Goal: Information Seeking & Learning: Learn about a topic

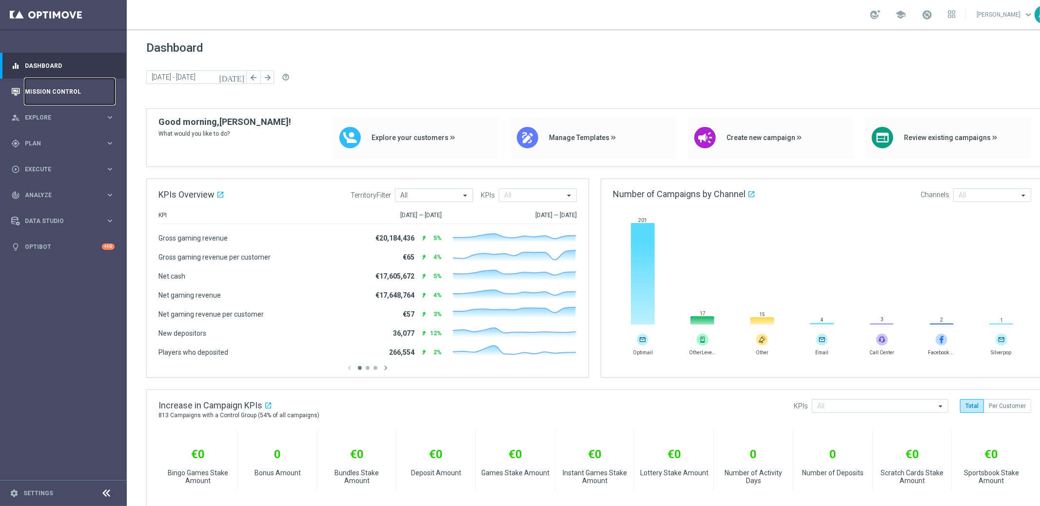
click at [64, 88] on link "Mission Control" at bounding box center [70, 92] width 90 height 26
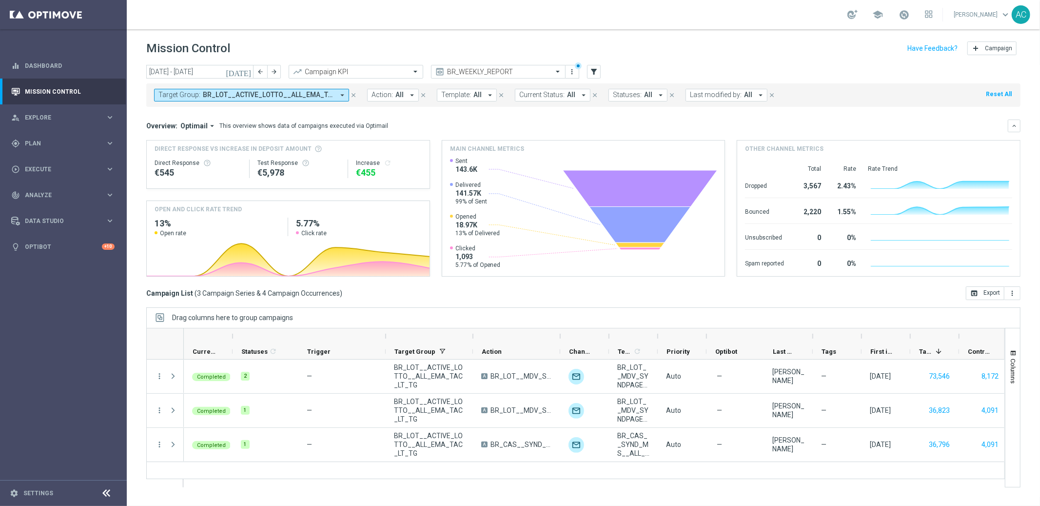
click at [315, 96] on span "BR_LOT__ACTIVE_LOTTO__ALL_EMA_TAC_LT_TG, Copy of BR_LOT__ACTIVE_LOTTO__ALL_EMA_…" at bounding box center [268, 95] width 131 height 8
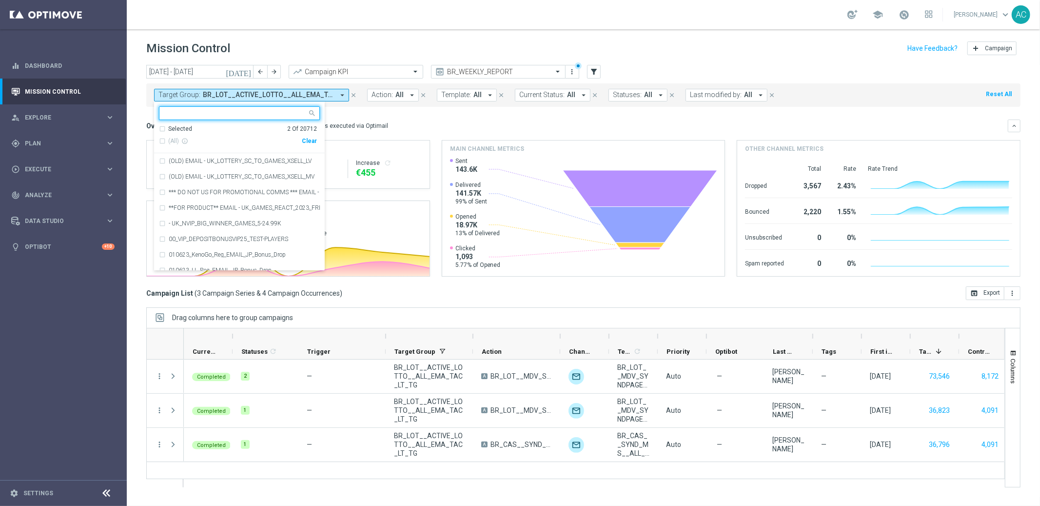
click at [0, 0] on div "Clear" at bounding box center [0, 0] width 0 height 0
click at [470, 125] on div "Overview: Optimail arrow_drop_down This overview shows data of campaigns execut…" at bounding box center [577, 125] width 862 height 9
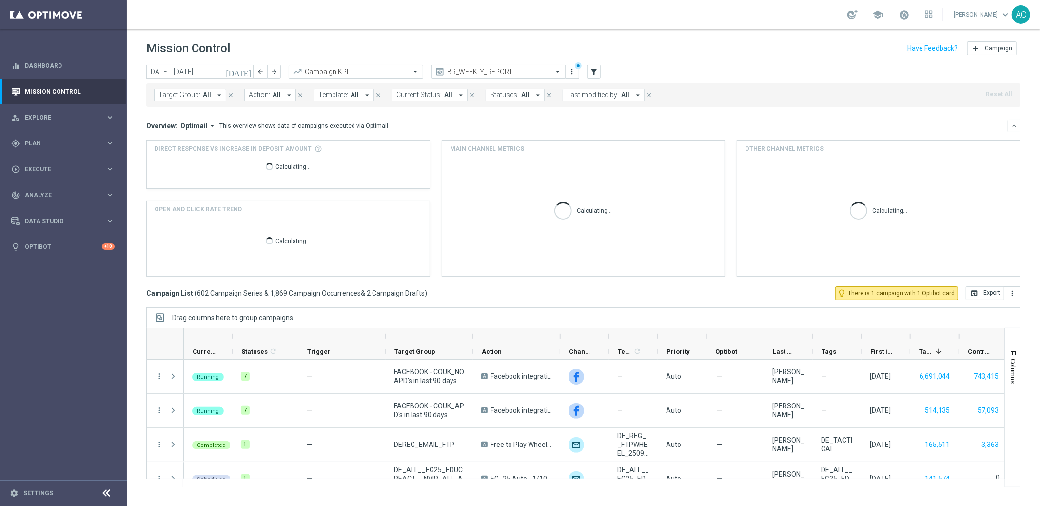
click at [190, 91] on span "Target Group:" at bounding box center [179, 95] width 42 height 8
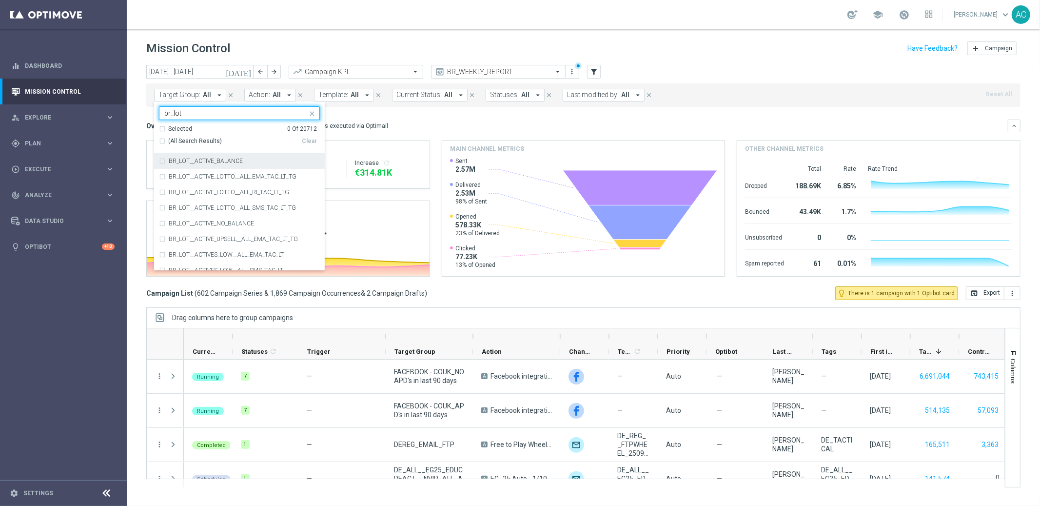
click at [159, 140] on div "(All Search Results)" at bounding box center [230, 141] width 143 height 8
type input "br_lot"
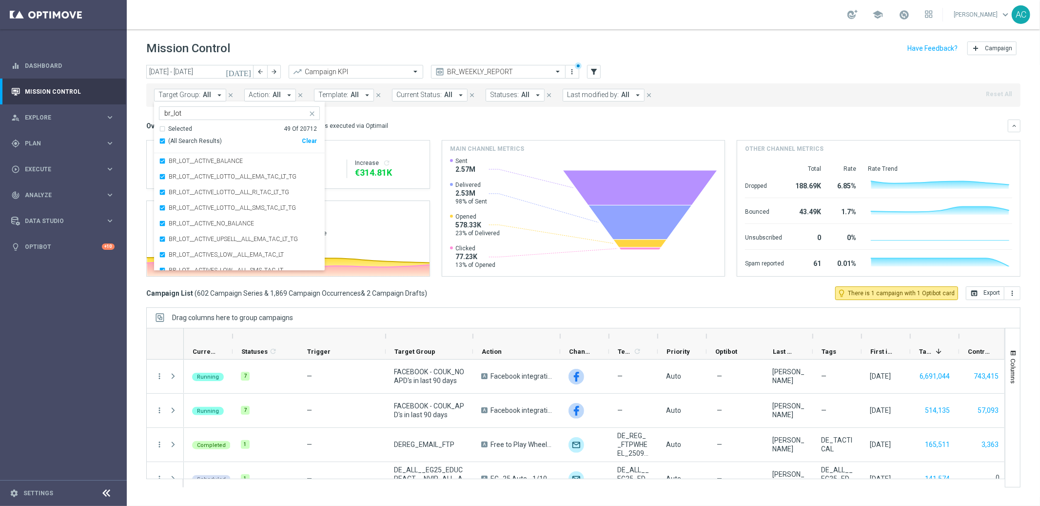
click at [718, 121] on div "Overview: Optimail arrow_drop_down This overview shows data of campaigns execut…" at bounding box center [577, 125] width 862 height 9
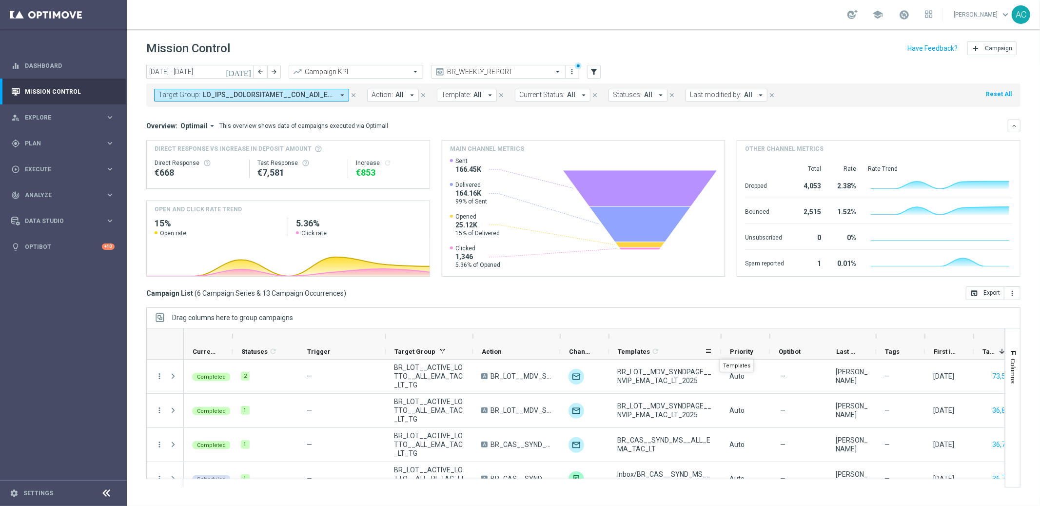
drag, startPoint x: 656, startPoint y: 352, endPoint x: 720, endPoint y: 350, distance: 63.4
click at [720, 350] on div at bounding box center [721, 351] width 4 height 15
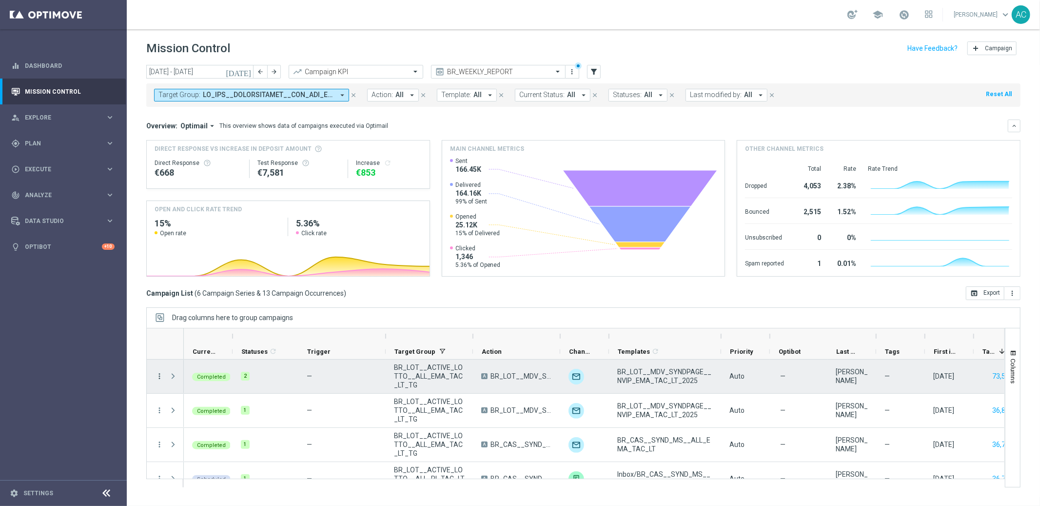
click at [157, 376] on icon "more_vert" at bounding box center [159, 376] width 9 height 9
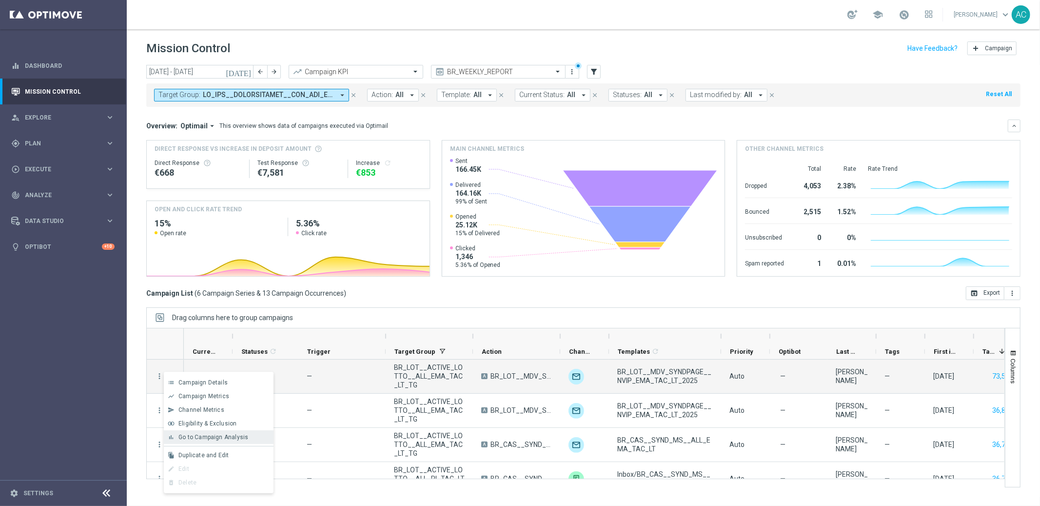
click at [254, 436] on div "Go to Campaign Analysis" at bounding box center [223, 436] width 91 height 7
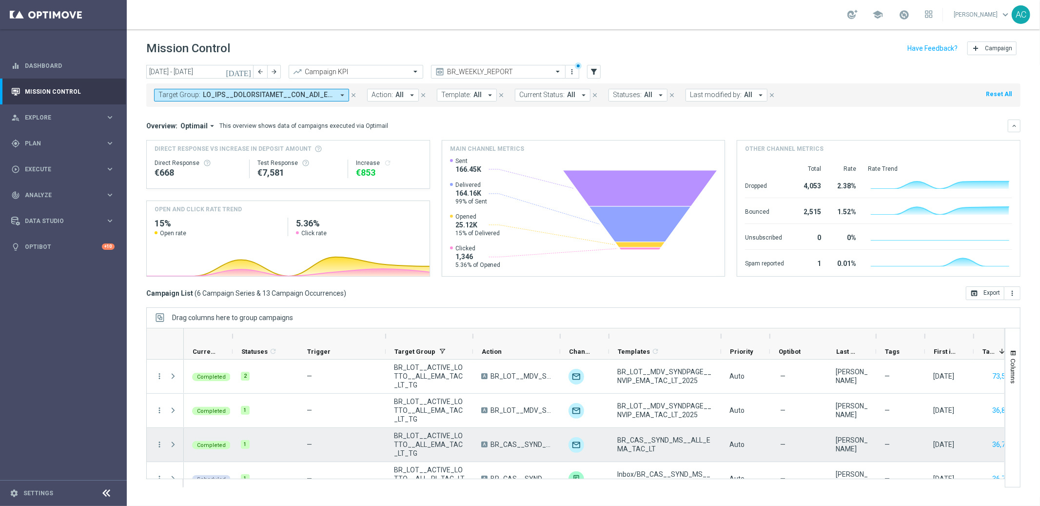
scroll to position [2, 0]
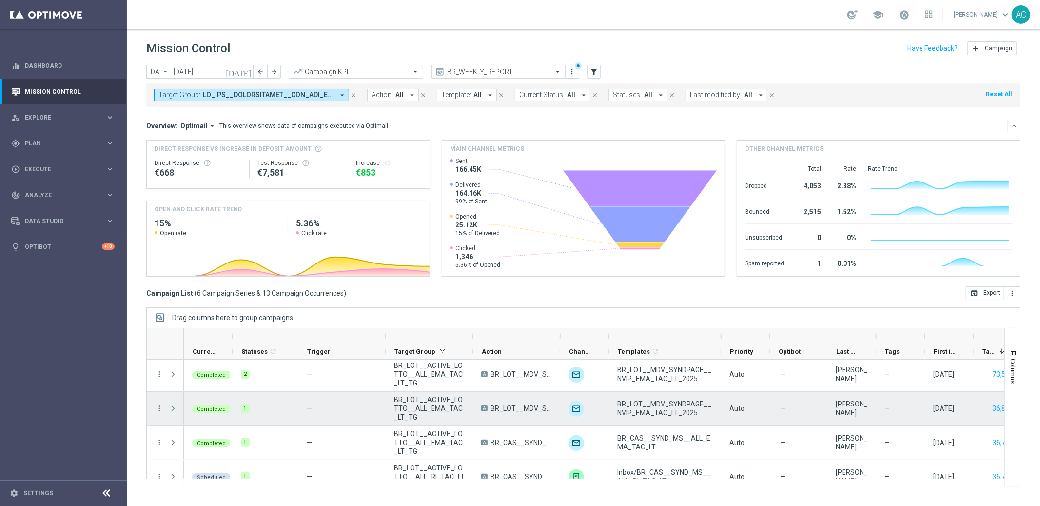
click at [171, 406] on span at bounding box center [173, 408] width 9 height 8
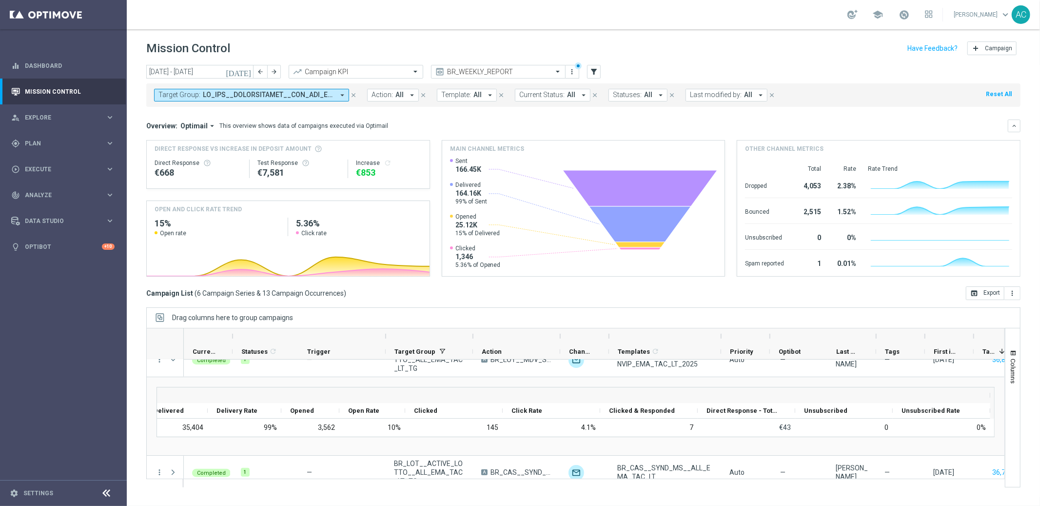
scroll to position [0, 713]
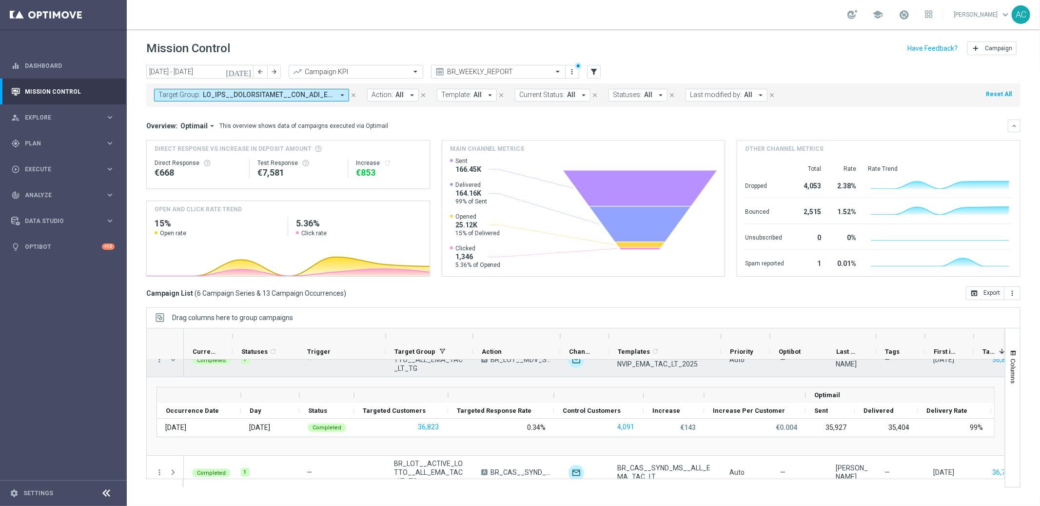
click at [174, 360] on div "more_vert more_vert more_vert more_vert more_vert more_vert" at bounding box center [165, 450] width 37 height 283
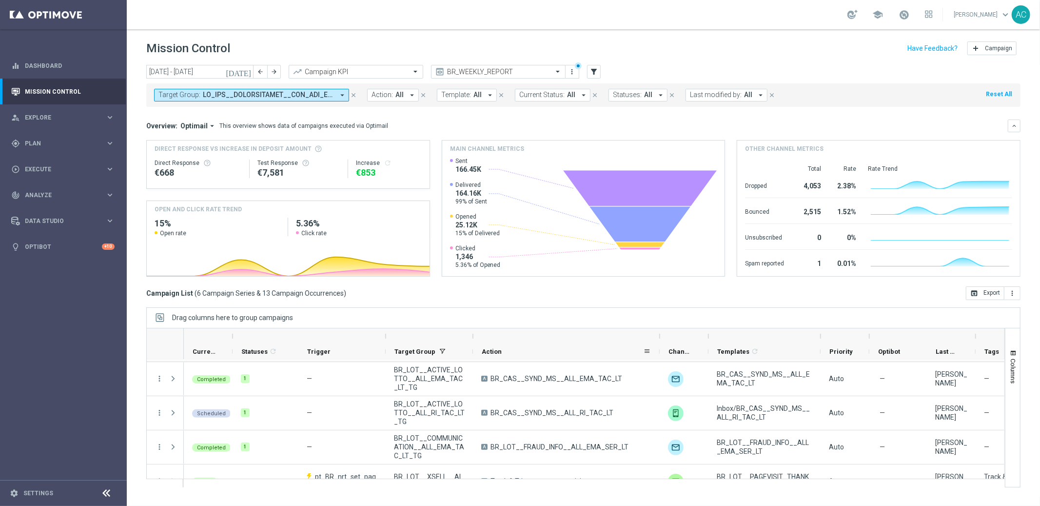
drag, startPoint x: 559, startPoint y: 353, endPoint x: 659, endPoint y: 353, distance: 99.5
click at [659, 353] on div at bounding box center [660, 351] width 4 height 15
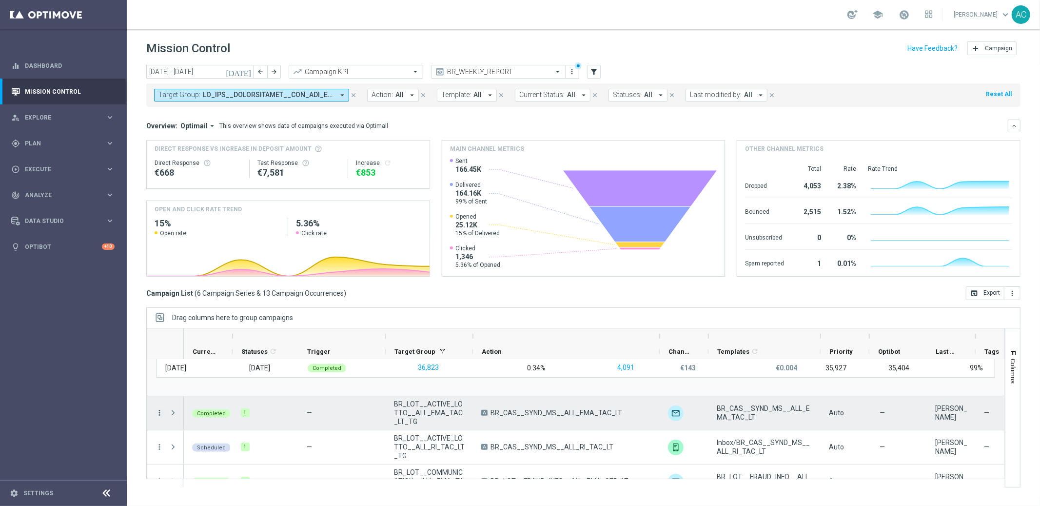
click at [157, 411] on icon "more_vert" at bounding box center [159, 412] width 9 height 9
click at [210, 352] on span "Go to Campaign Analysis" at bounding box center [213, 352] width 70 height 7
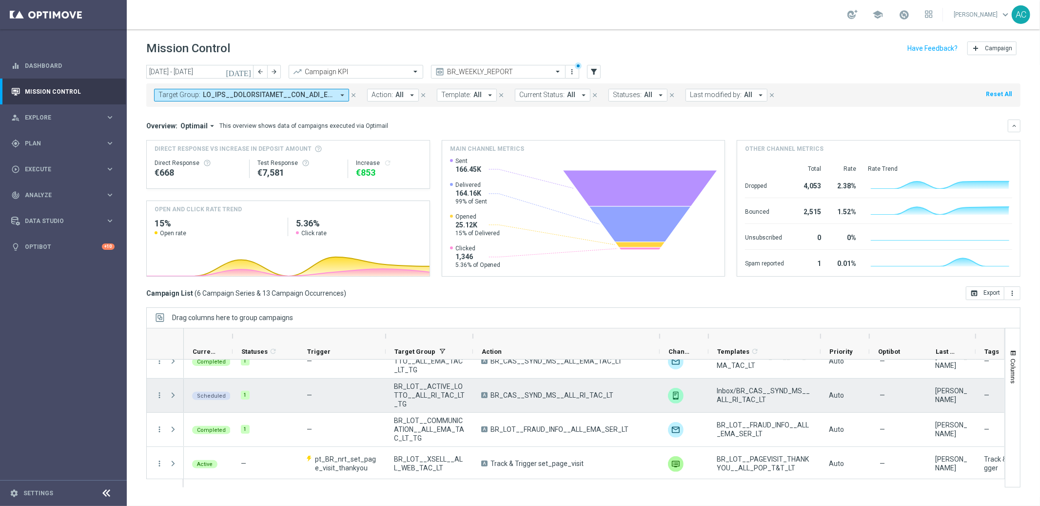
scroll to position [164, 0]
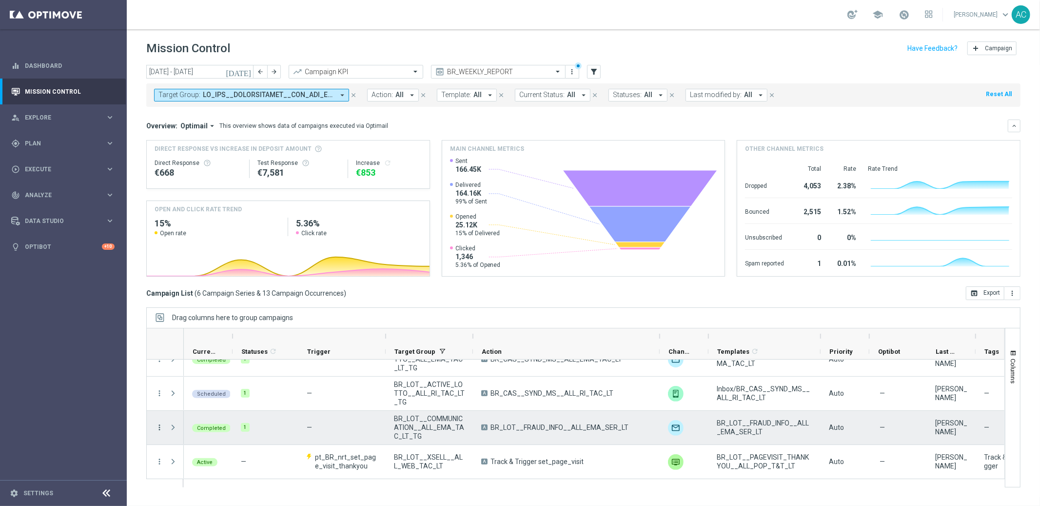
click at [160, 430] on icon "more_vert" at bounding box center [159, 427] width 9 height 9
click at [208, 369] on span "Go to Campaign Analysis" at bounding box center [213, 366] width 70 height 7
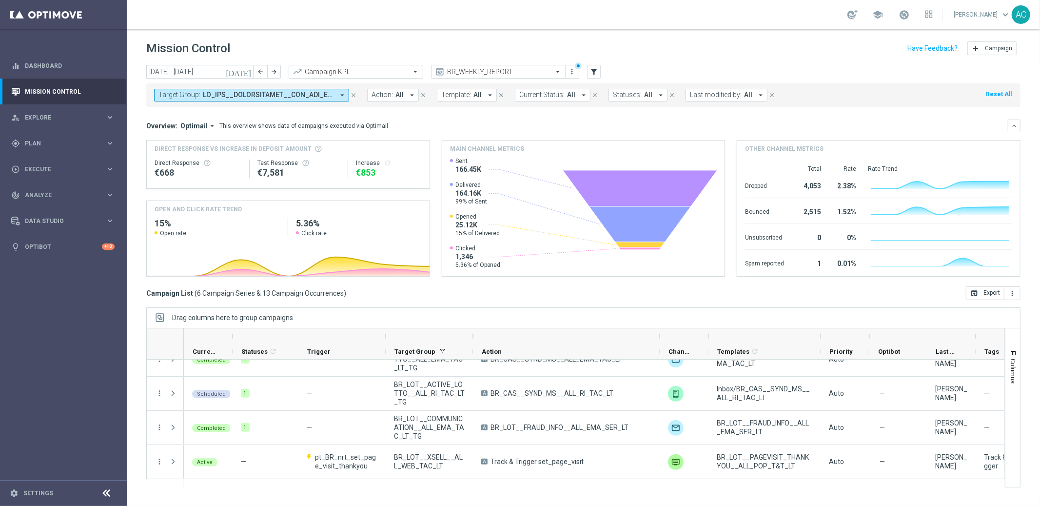
click at [285, 97] on span at bounding box center [268, 95] width 131 height 8
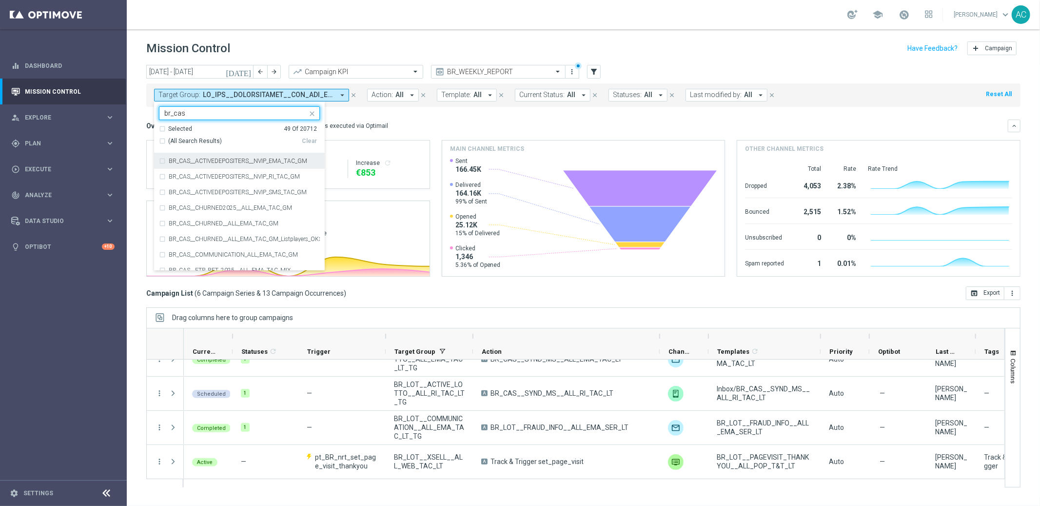
click at [161, 142] on div "(All Search Results)" at bounding box center [230, 141] width 143 height 8
type input "br_cas"
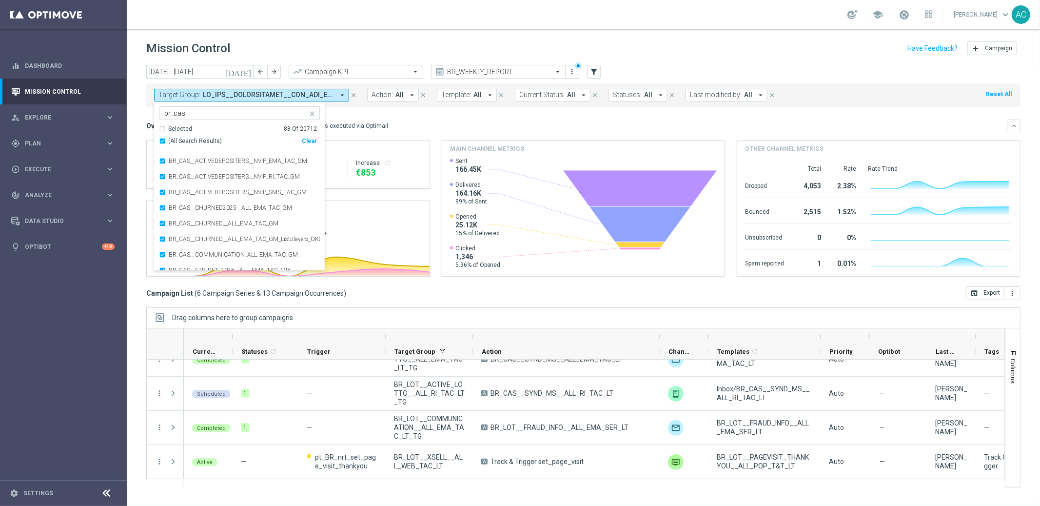
click at [593, 130] on div "Overview: Optimail arrow_drop_down This overview shows data of campaigns execut…" at bounding box center [577, 125] width 862 height 9
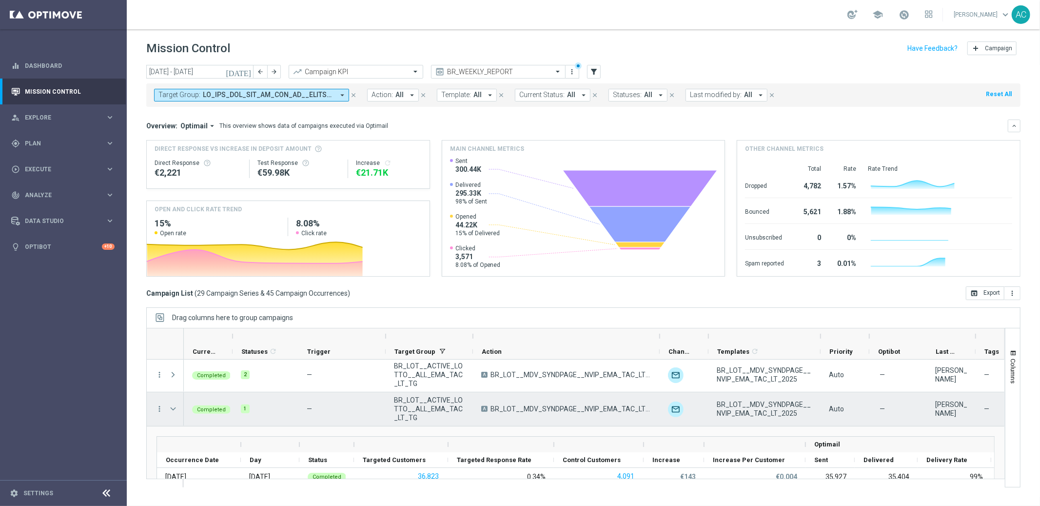
scroll to position [0, 0]
click at [173, 408] on span at bounding box center [173, 410] width 9 height 8
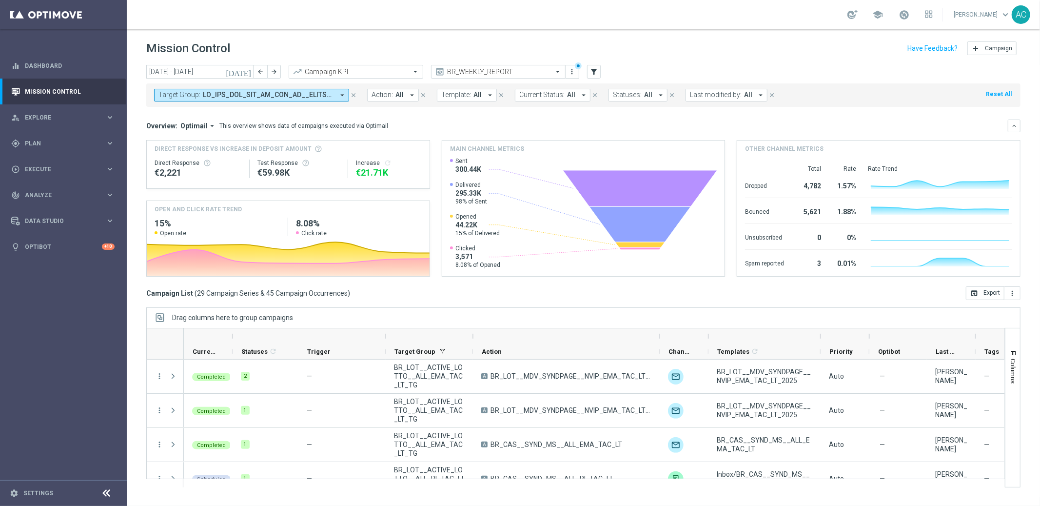
click at [302, 96] on span at bounding box center [268, 95] width 131 height 8
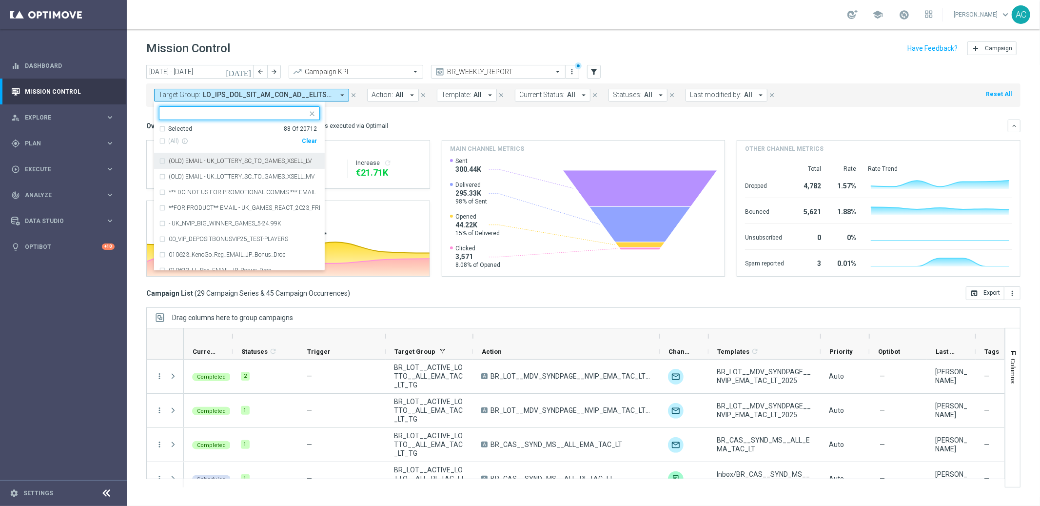
click at [0, 0] on div "Clear" at bounding box center [0, 0] width 0 height 0
click at [434, 119] on div "Overview: Optimail arrow_drop_down This overview shows data of campaigns execut…" at bounding box center [583, 125] width 874 height 13
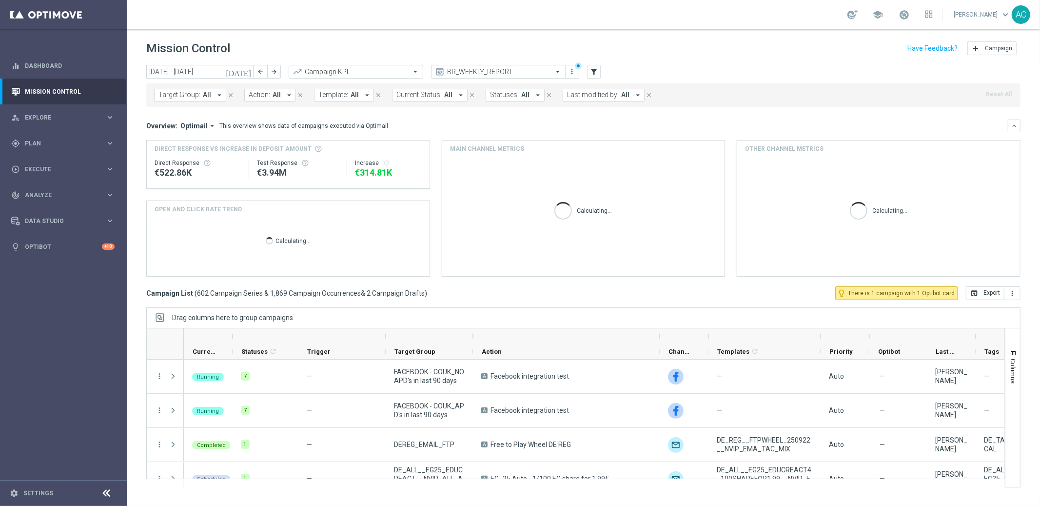
click at [194, 95] on span "Target Group:" at bounding box center [179, 95] width 42 height 8
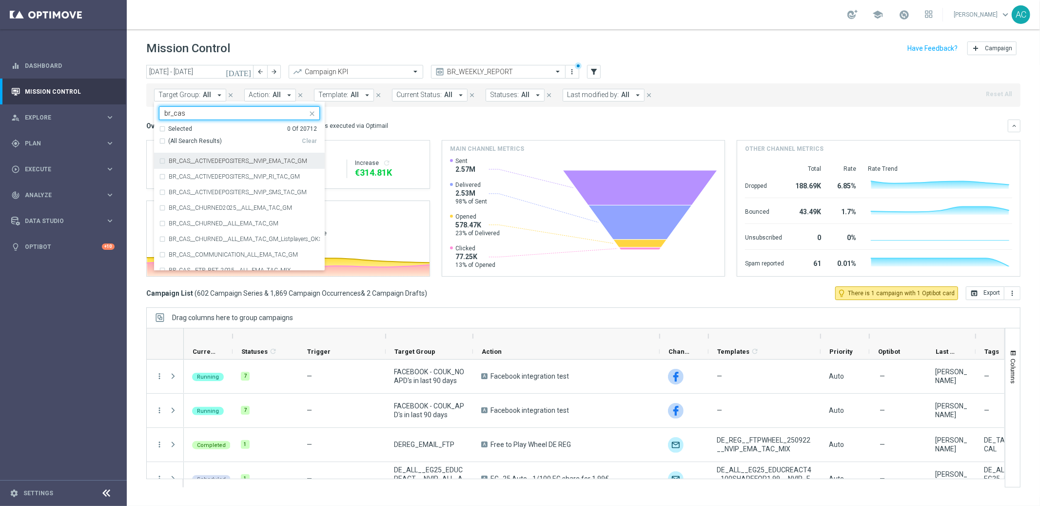
click at [159, 139] on div "(All Search Results)" at bounding box center [230, 141] width 143 height 8
type input "br_cas"
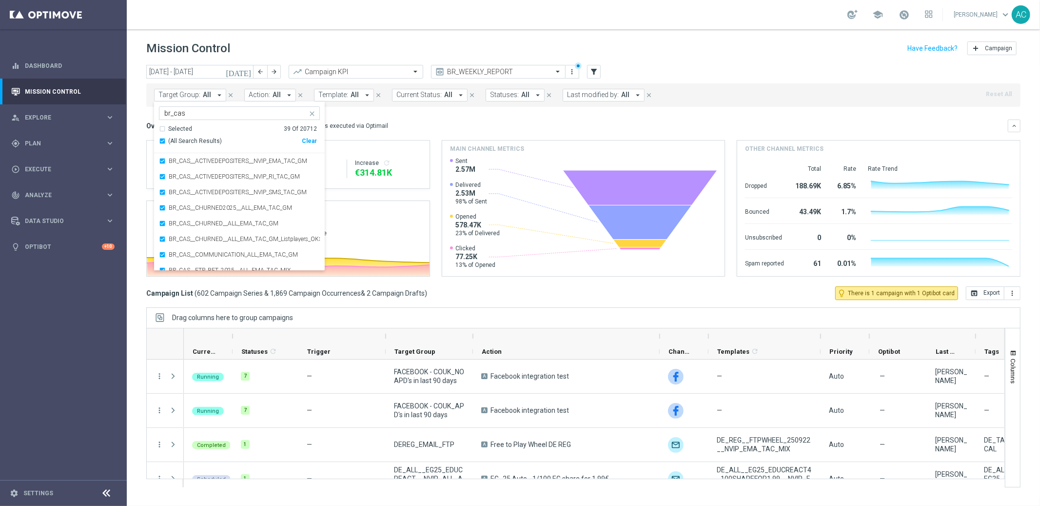
click at [560, 120] on div "Overview: Optimail arrow_drop_down This overview shows data of campaigns execut…" at bounding box center [583, 125] width 874 height 13
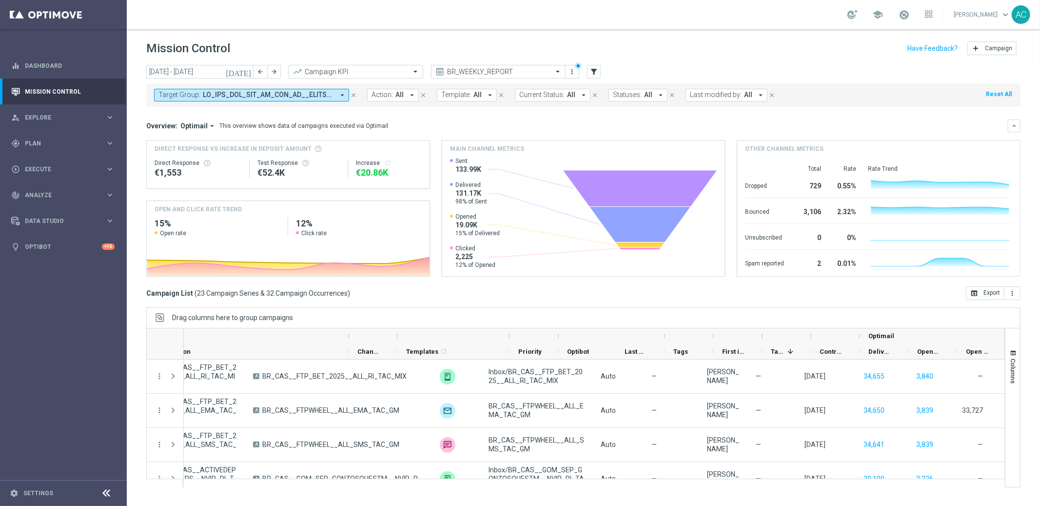
scroll to position [0, 560]
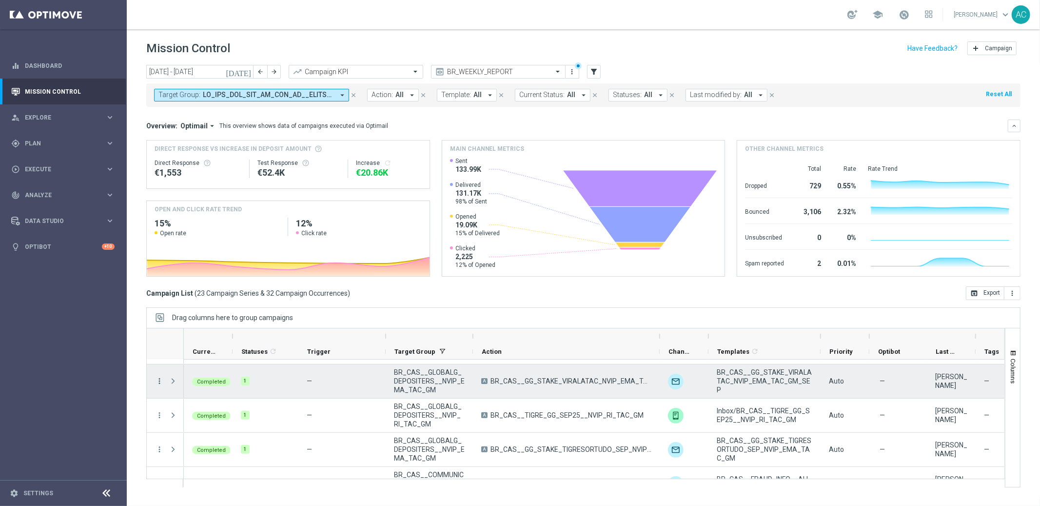
click at [159, 382] on icon "more_vert" at bounding box center [159, 380] width 9 height 9
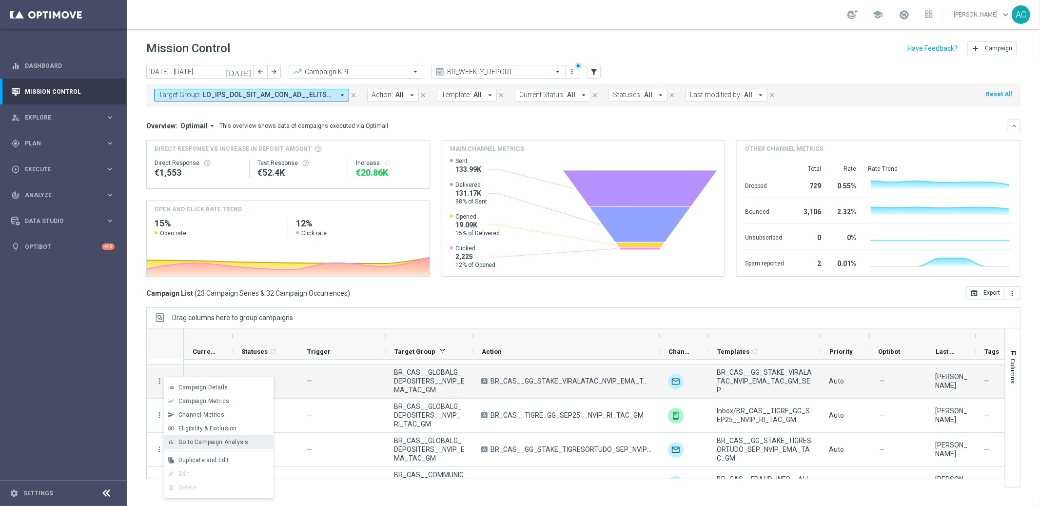
click at [229, 443] on span "Go to Campaign Analysis" at bounding box center [213, 441] width 70 height 7
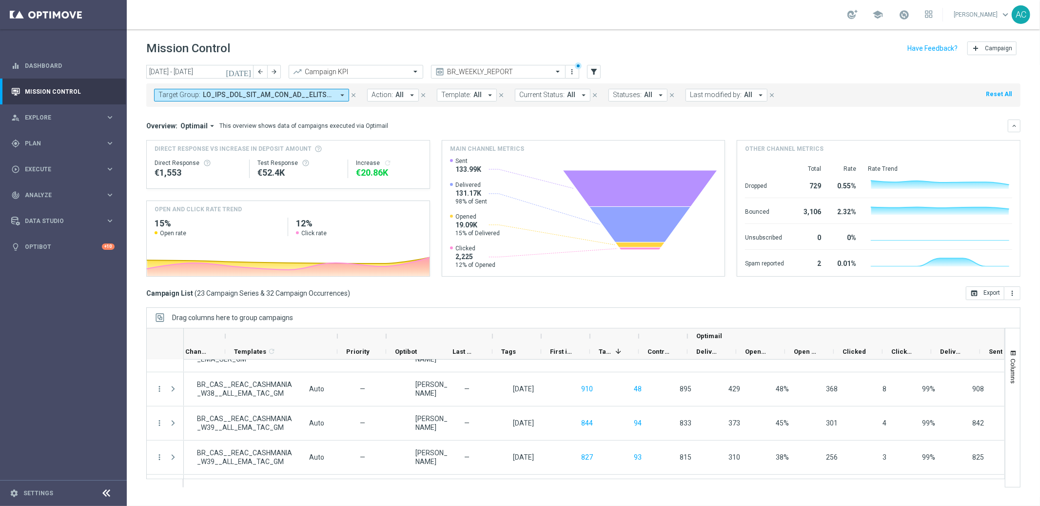
scroll to position [0, 428]
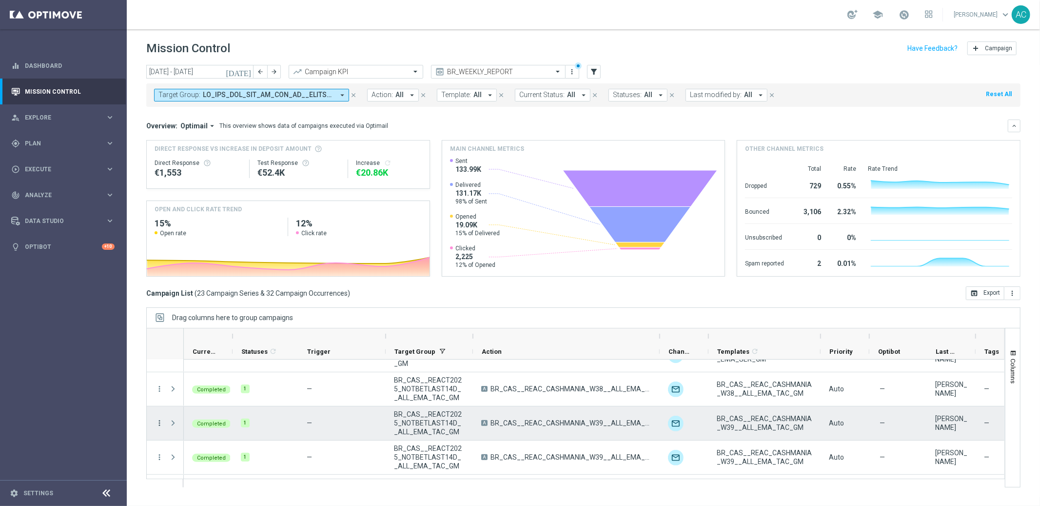
click at [159, 420] on icon "more_vert" at bounding box center [159, 422] width 9 height 9
click at [223, 359] on span "Go to Campaign Analysis" at bounding box center [213, 362] width 70 height 7
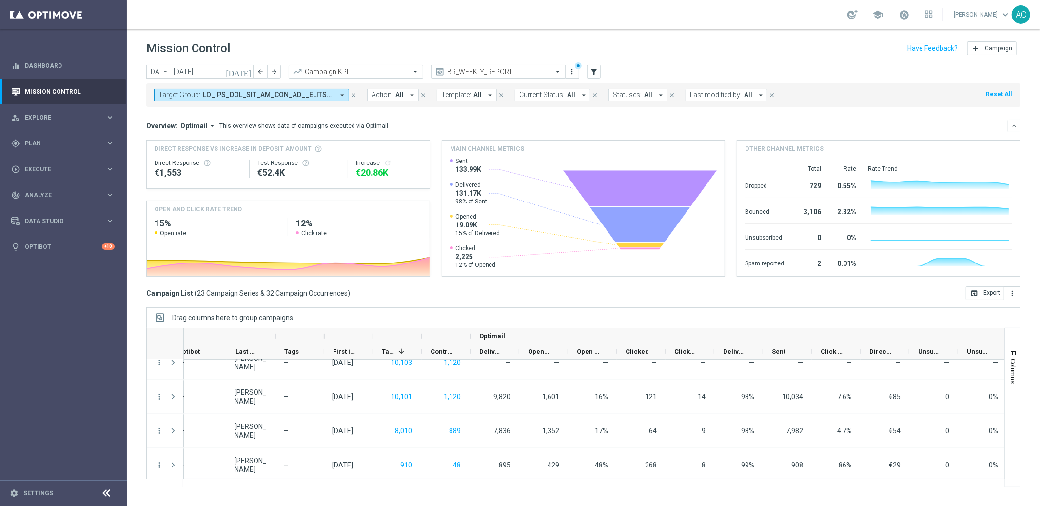
scroll to position [0, 703]
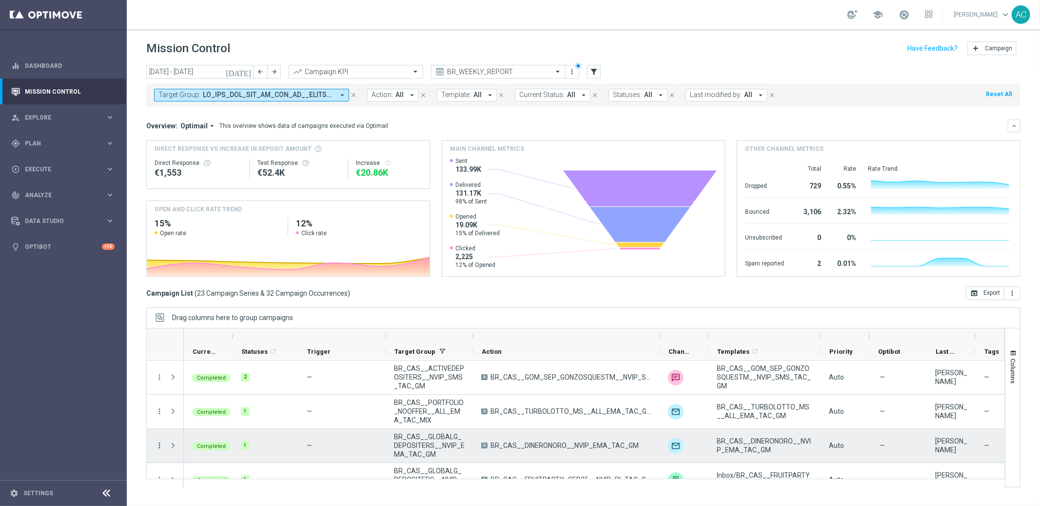
click at [157, 443] on icon "more_vert" at bounding box center [159, 445] width 9 height 9
click at [237, 382] on span "Go to Campaign Analysis" at bounding box center [213, 384] width 70 height 7
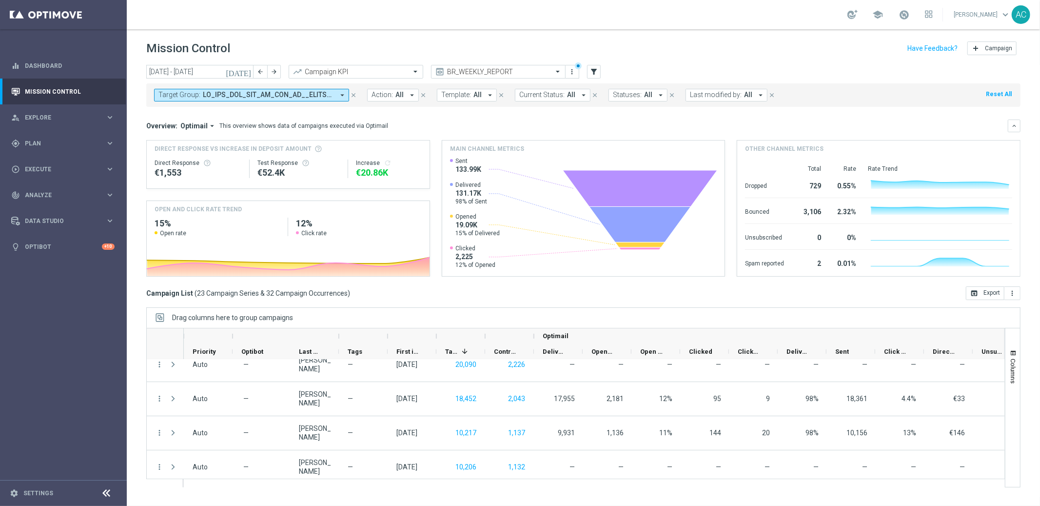
scroll to position [0, 662]
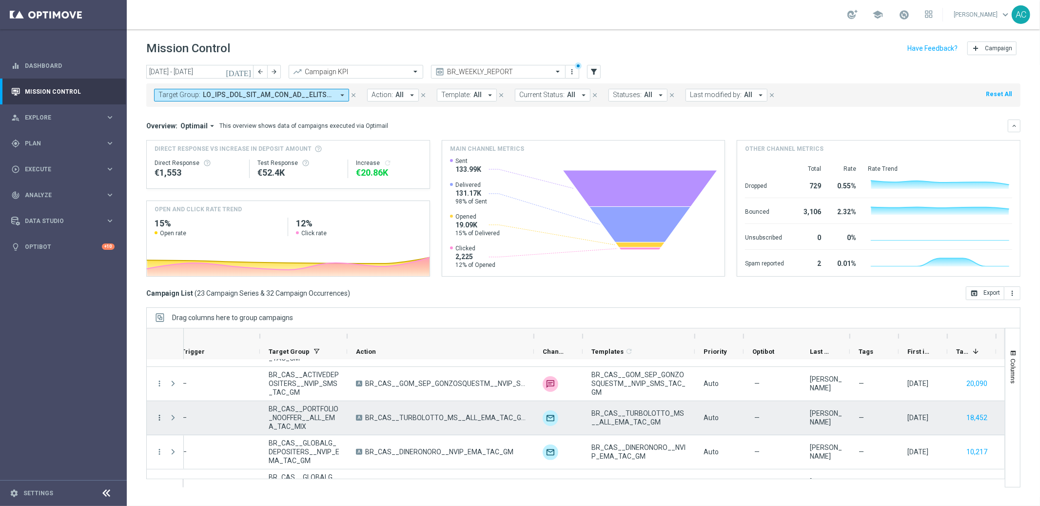
click at [159, 417] on icon "more_vert" at bounding box center [159, 417] width 9 height 9
click at [226, 360] on div "Go to Campaign Analysis" at bounding box center [223, 357] width 91 height 7
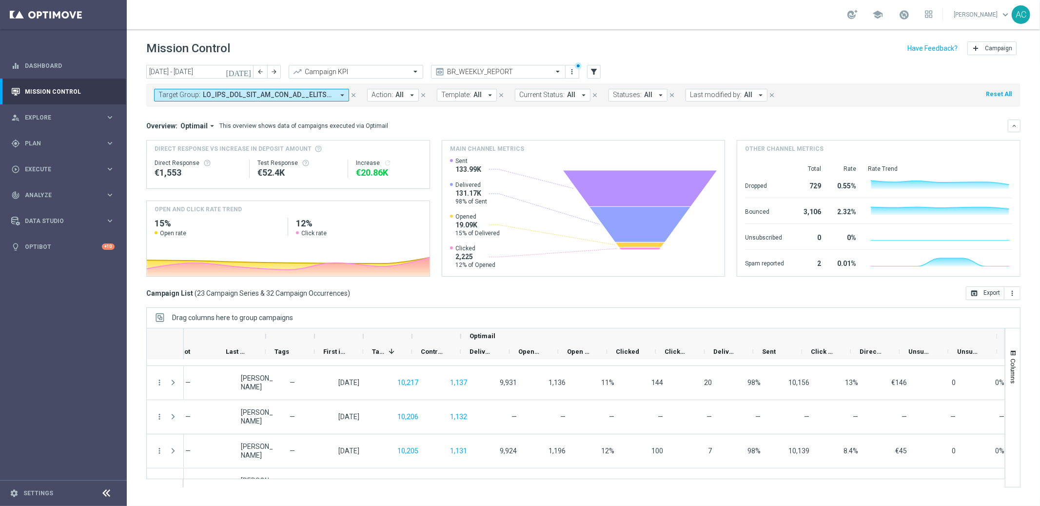
scroll to position [0, 709]
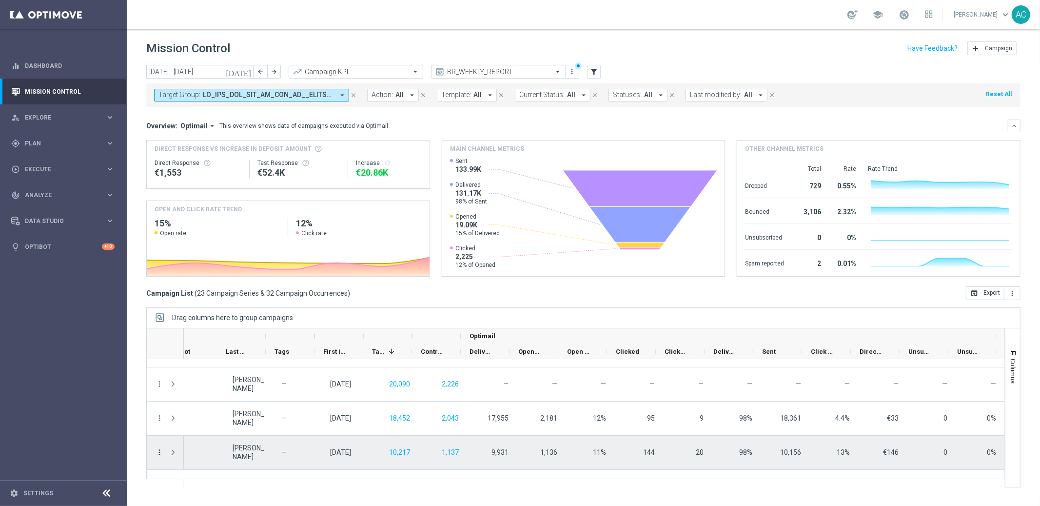
click at [160, 450] on icon "more_vert" at bounding box center [159, 452] width 9 height 9
click at [240, 391] on span "Go to Campaign Analysis" at bounding box center [213, 391] width 70 height 7
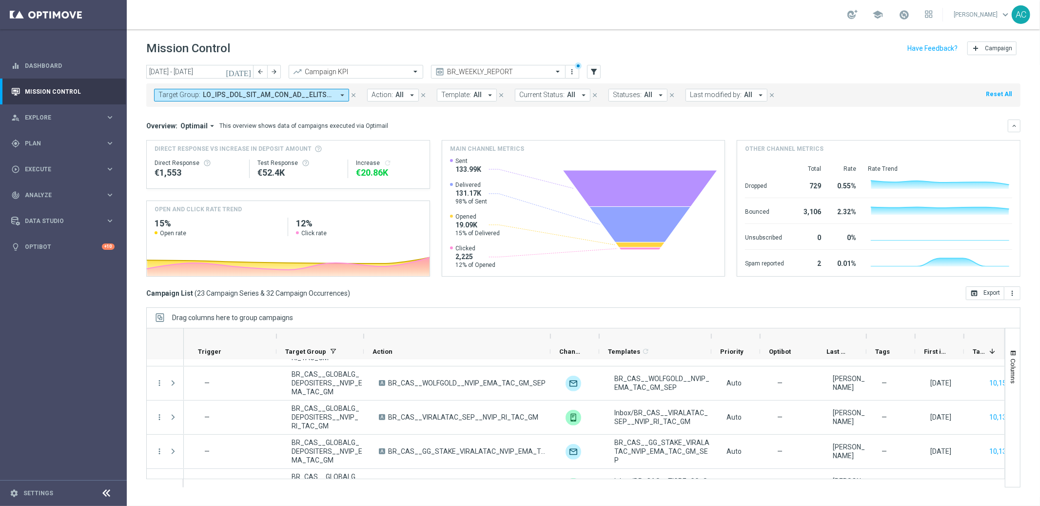
scroll to position [0, 0]
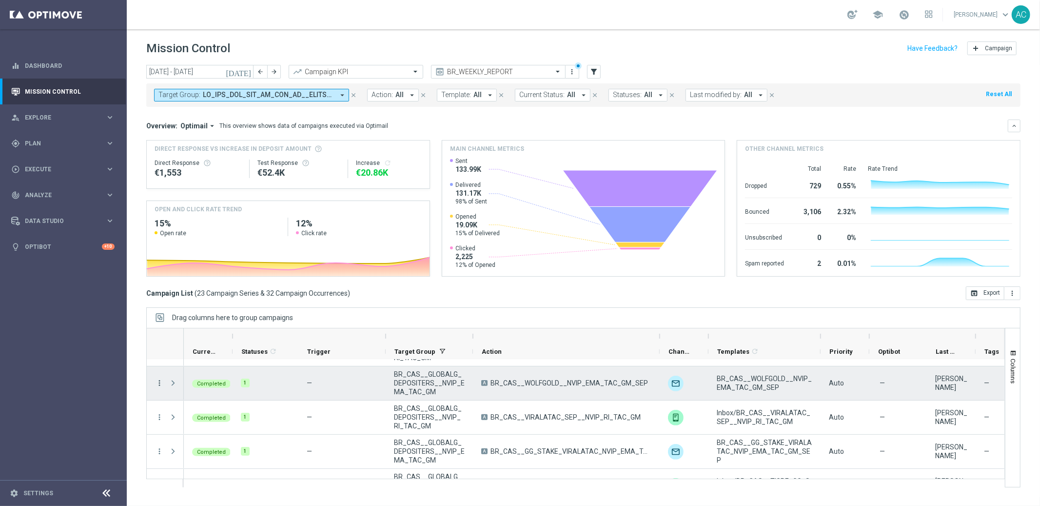
click at [157, 383] on icon "more_vert" at bounding box center [159, 382] width 9 height 9
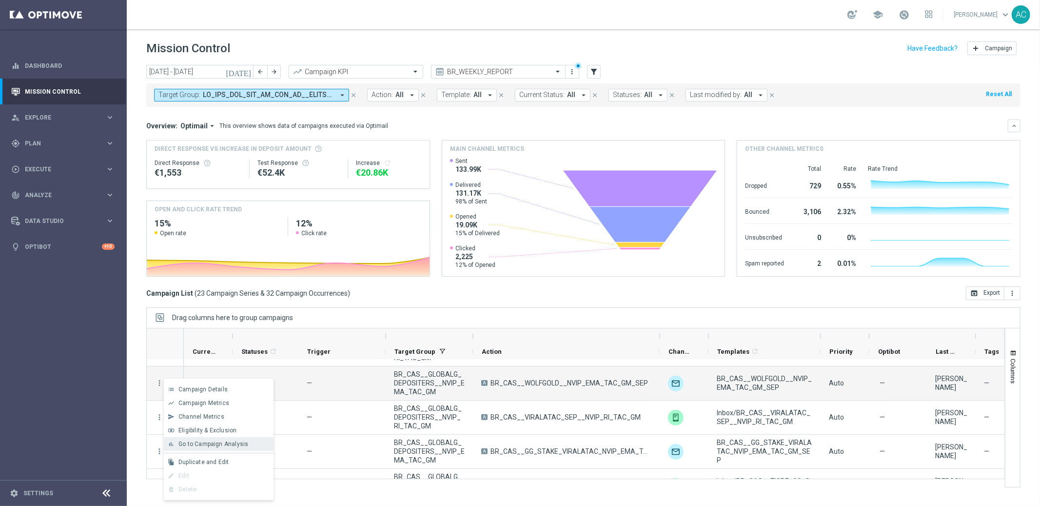
click at [213, 443] on span "Go to Campaign Analysis" at bounding box center [213, 443] width 70 height 7
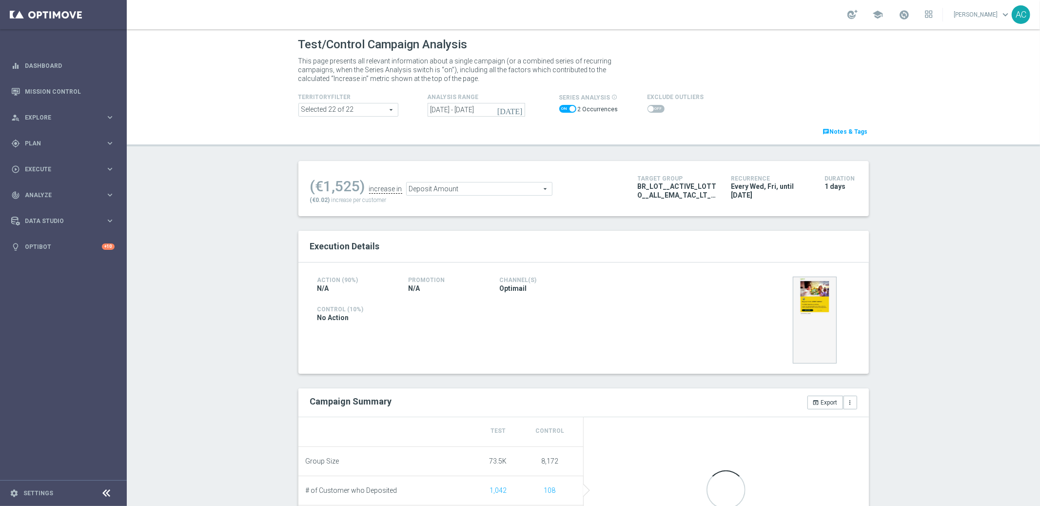
click at [935, 334] on div "Test/Control Campaign Analysis This page presents all relevant information abou…" at bounding box center [583, 267] width 913 height 476
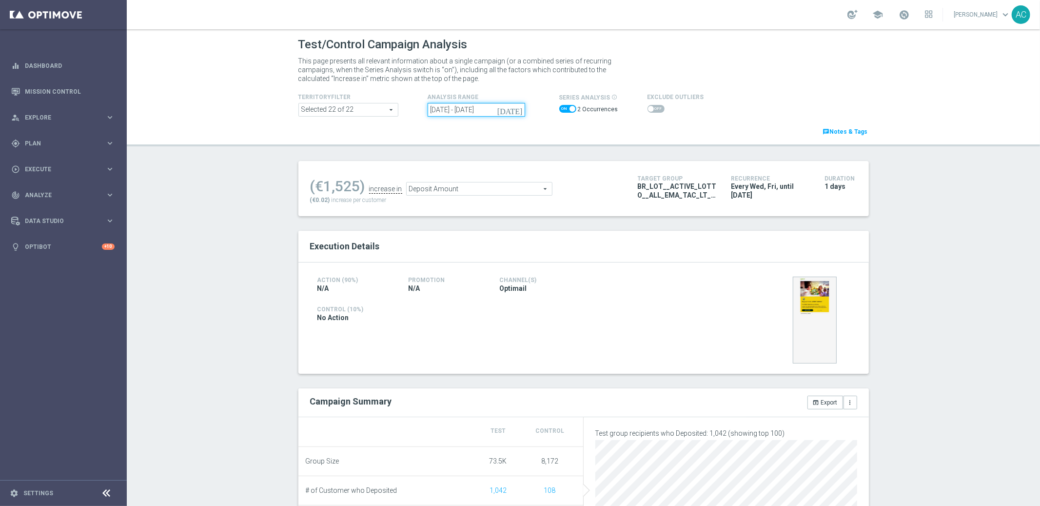
click at [474, 109] on input "24 Sep 2025 - 26 Sep 2025" at bounding box center [477, 110] width 98 height 14
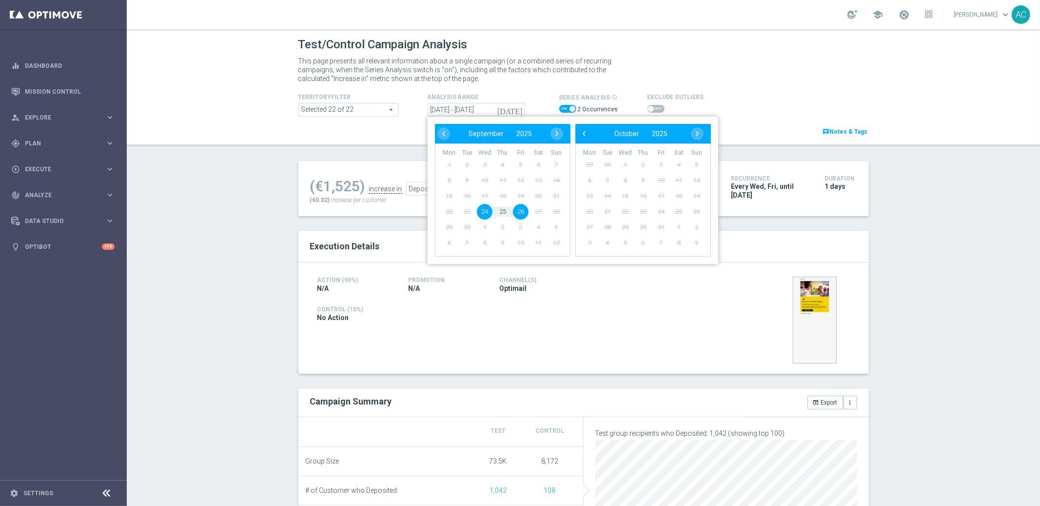
click at [940, 328] on div "Test/Control Campaign Analysis This page presents all relevant information abou…" at bounding box center [583, 267] width 913 height 476
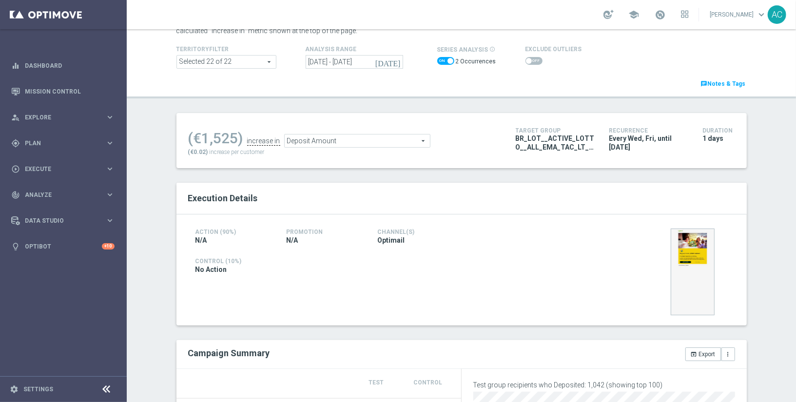
scroll to position [20, 0]
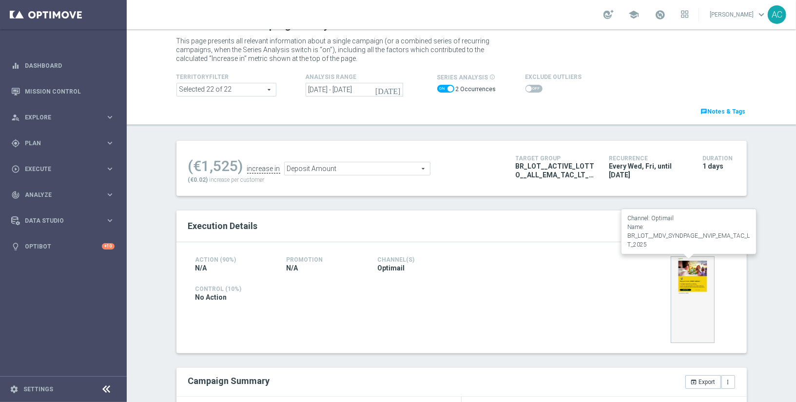
click at [687, 277] on img at bounding box center [693, 299] width 44 height 87
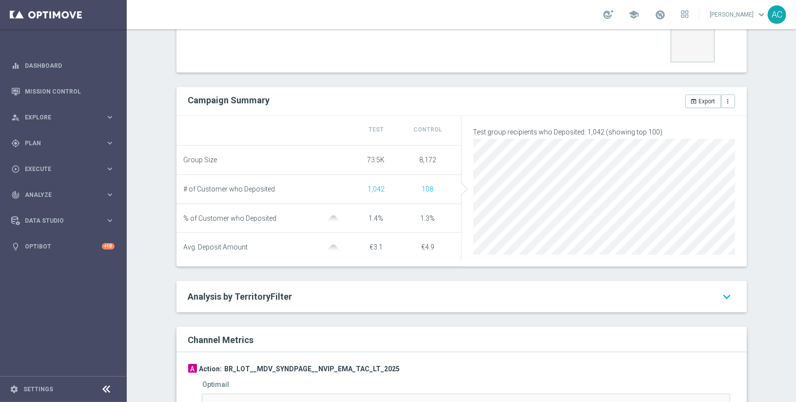
scroll to position [452, 0]
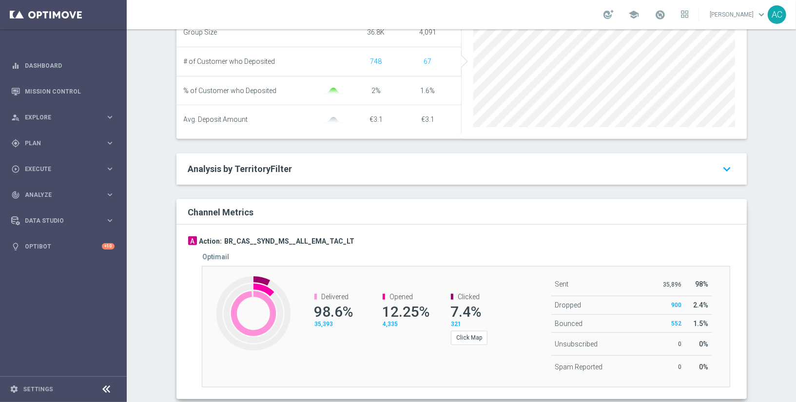
scroll to position [452, 0]
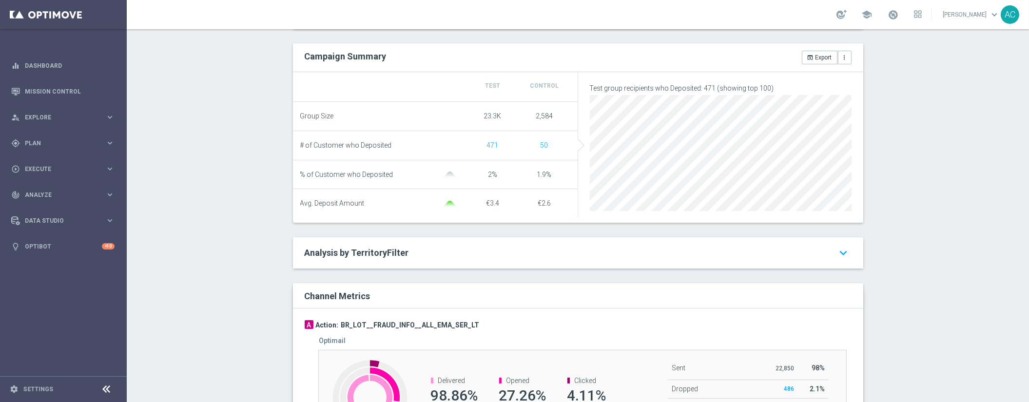
scroll to position [448, 0]
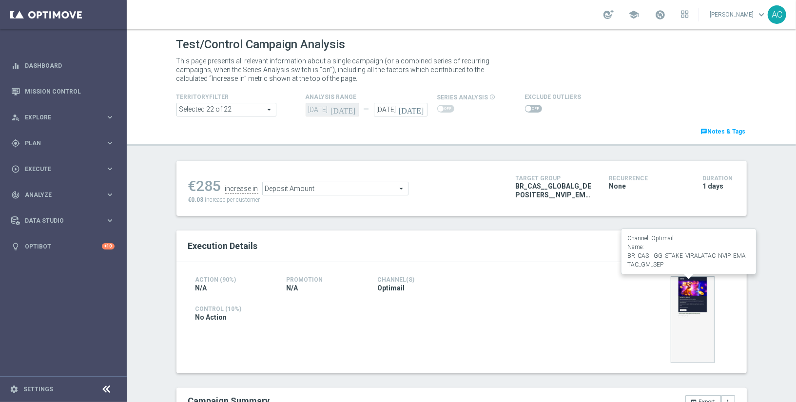
click at [687, 301] on img at bounding box center [693, 319] width 44 height 87
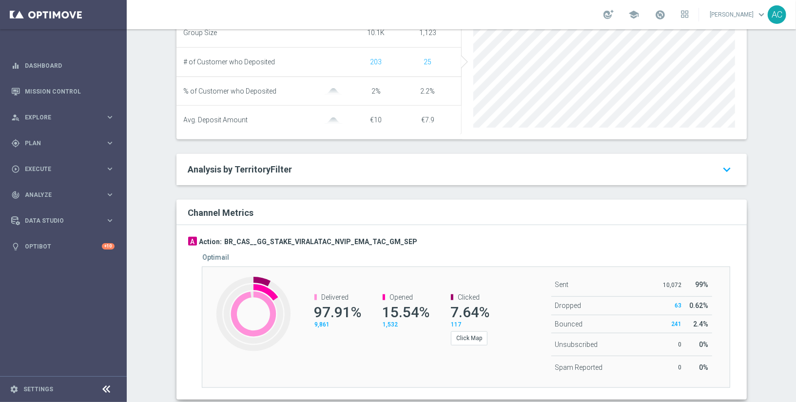
scroll to position [452, 0]
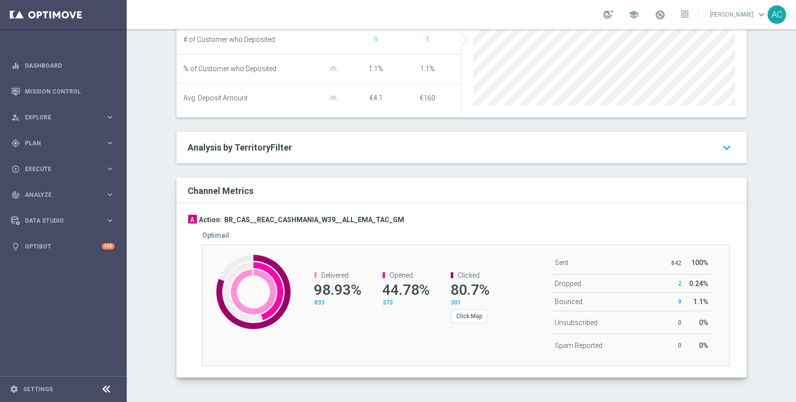
scroll to position [454, 0]
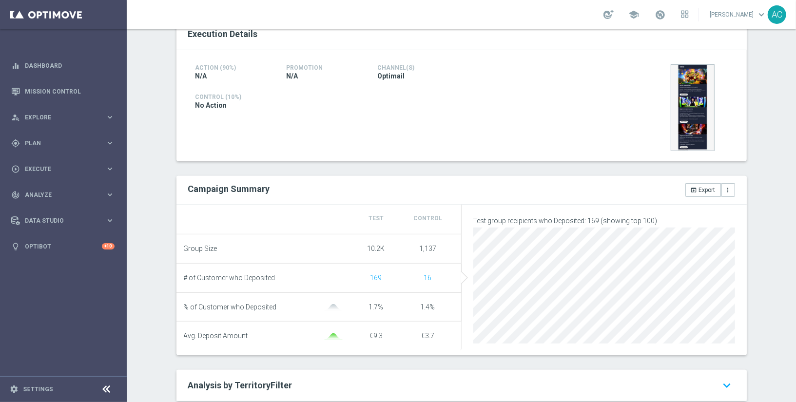
scroll to position [155, 0]
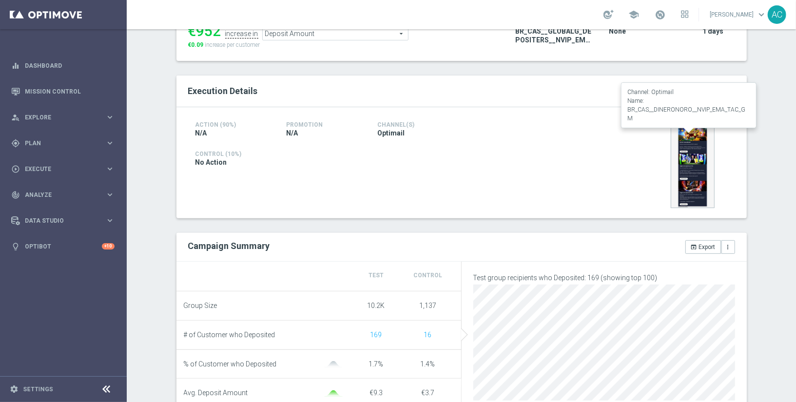
click at [689, 167] on img at bounding box center [693, 164] width 44 height 87
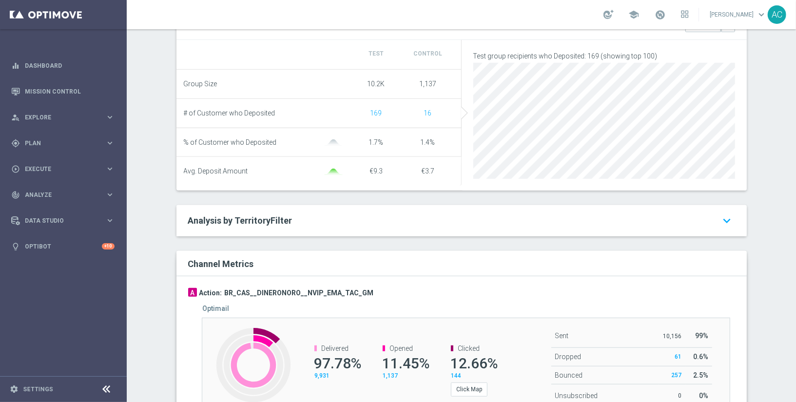
scroll to position [386, 0]
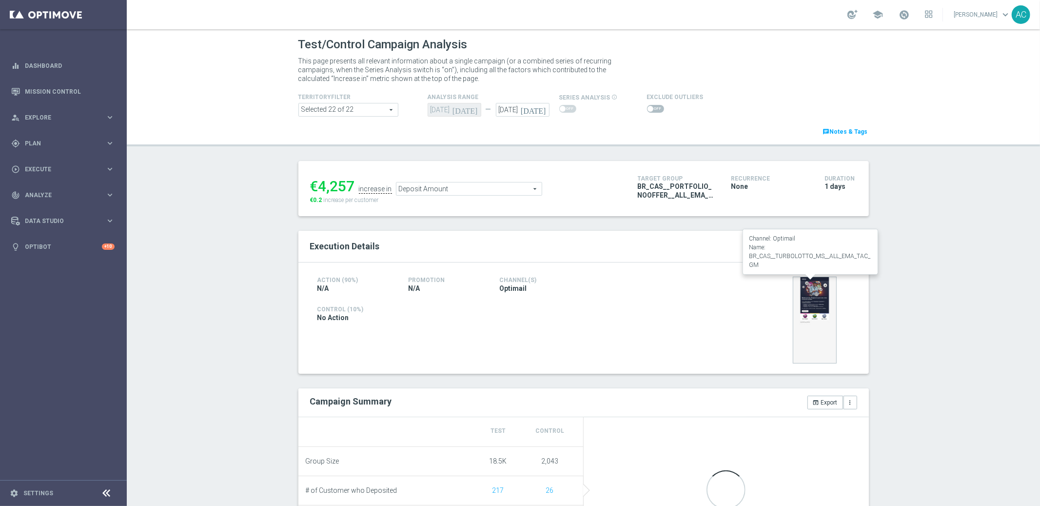
click at [798, 295] on img at bounding box center [815, 319] width 44 height 87
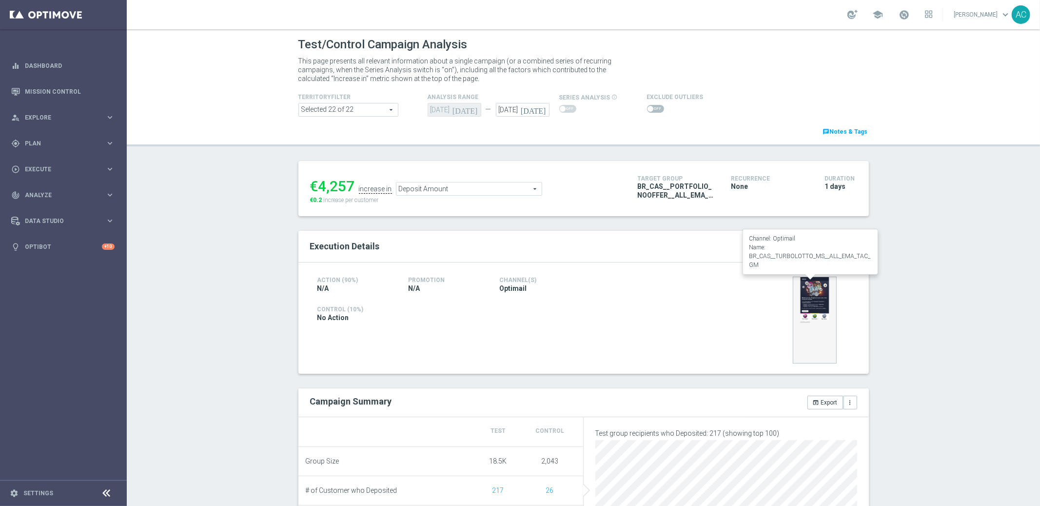
click at [812, 298] on img at bounding box center [815, 319] width 44 height 87
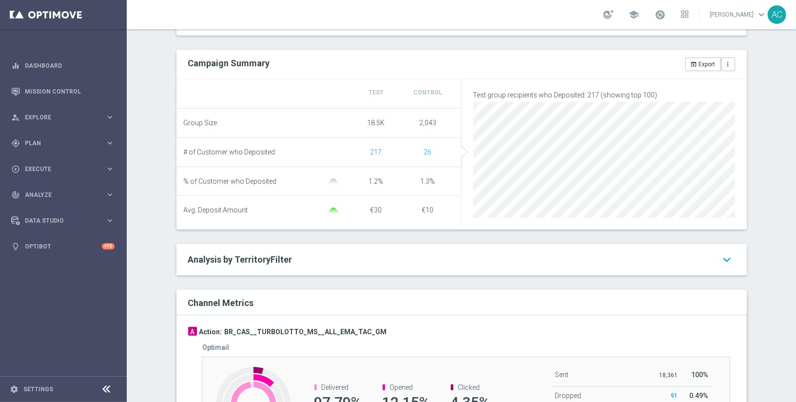
scroll to position [363, 0]
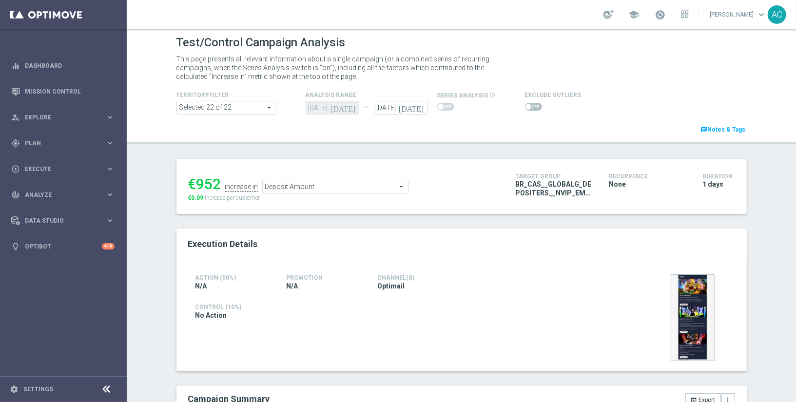
scroll to position [222, 0]
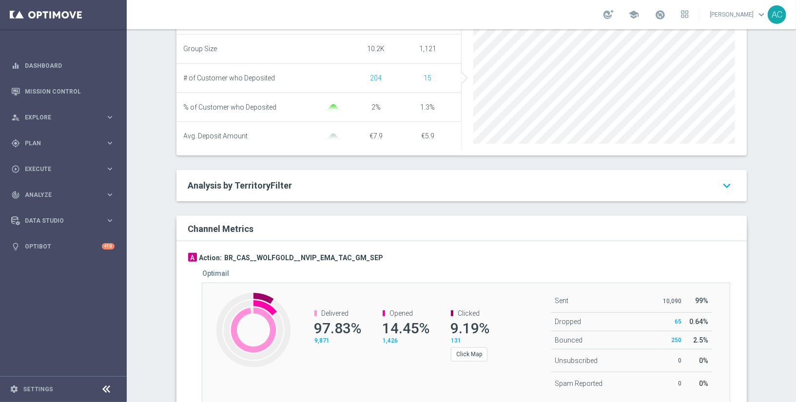
scroll to position [437, 0]
